Goal: Task Accomplishment & Management: Use online tool/utility

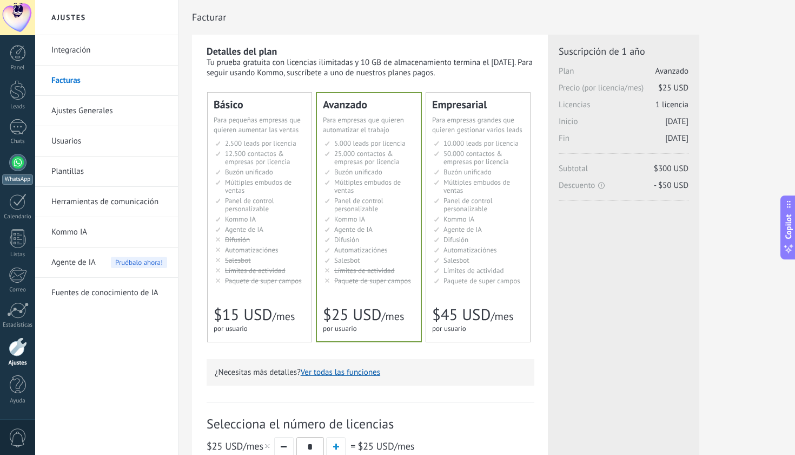
click at [22, 165] on div at bounding box center [17, 162] width 17 height 17
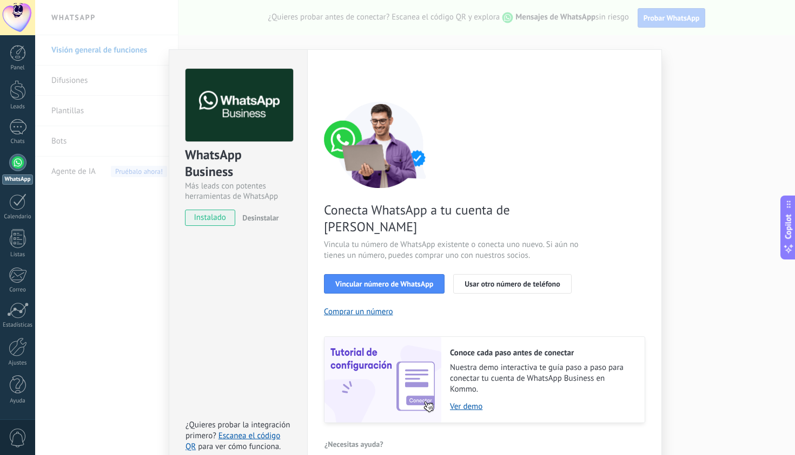
scroll to position [17, 0]
click at [513, 280] on span "Usar otro número de teléfono" at bounding box center [512, 284] width 95 height 8
